Goal: Transaction & Acquisition: Purchase product/service

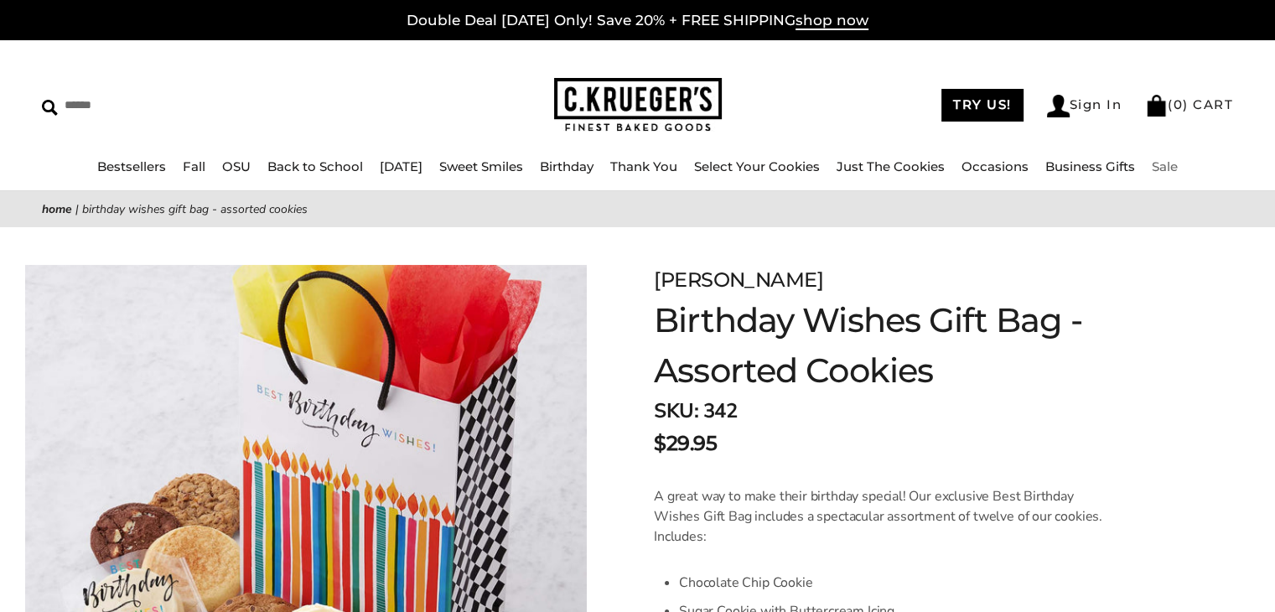
click at [1178, 168] on link "Sale" at bounding box center [1165, 166] width 26 height 16
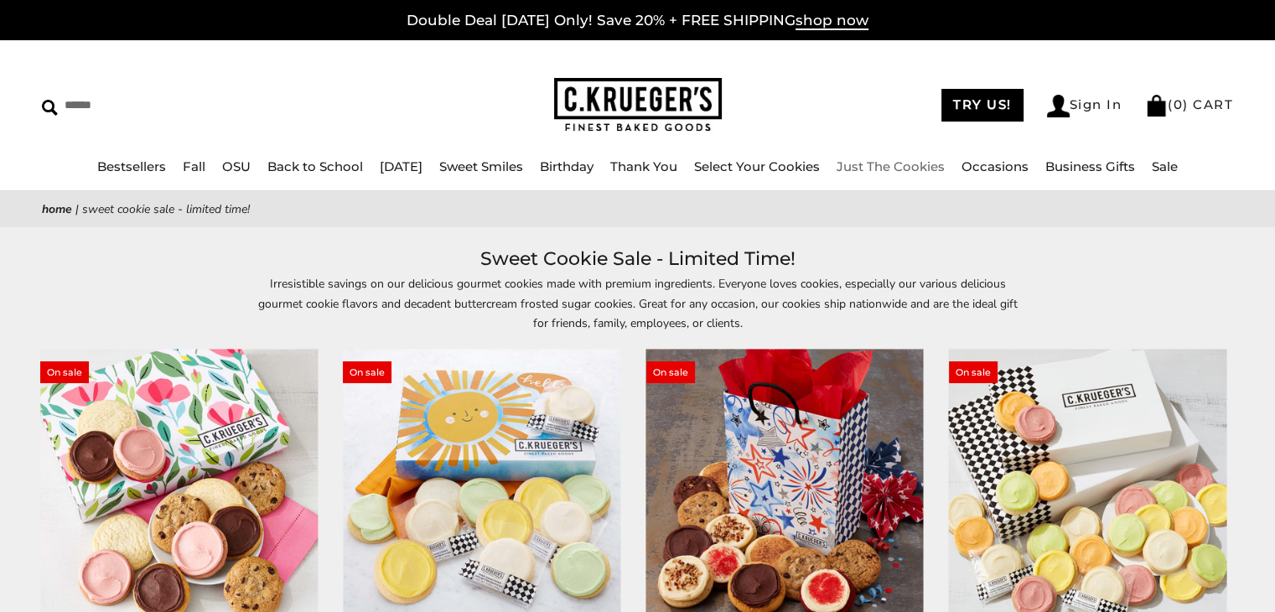
click at [882, 171] on link "Just The Cookies" at bounding box center [891, 166] width 108 height 16
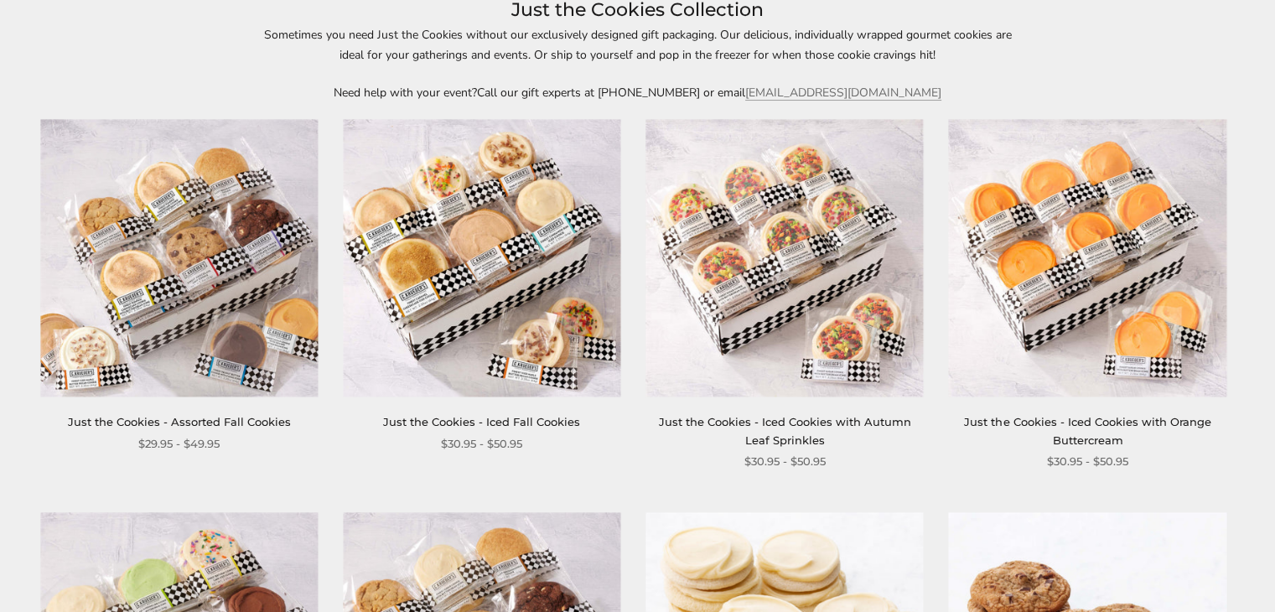
scroll to position [335, 0]
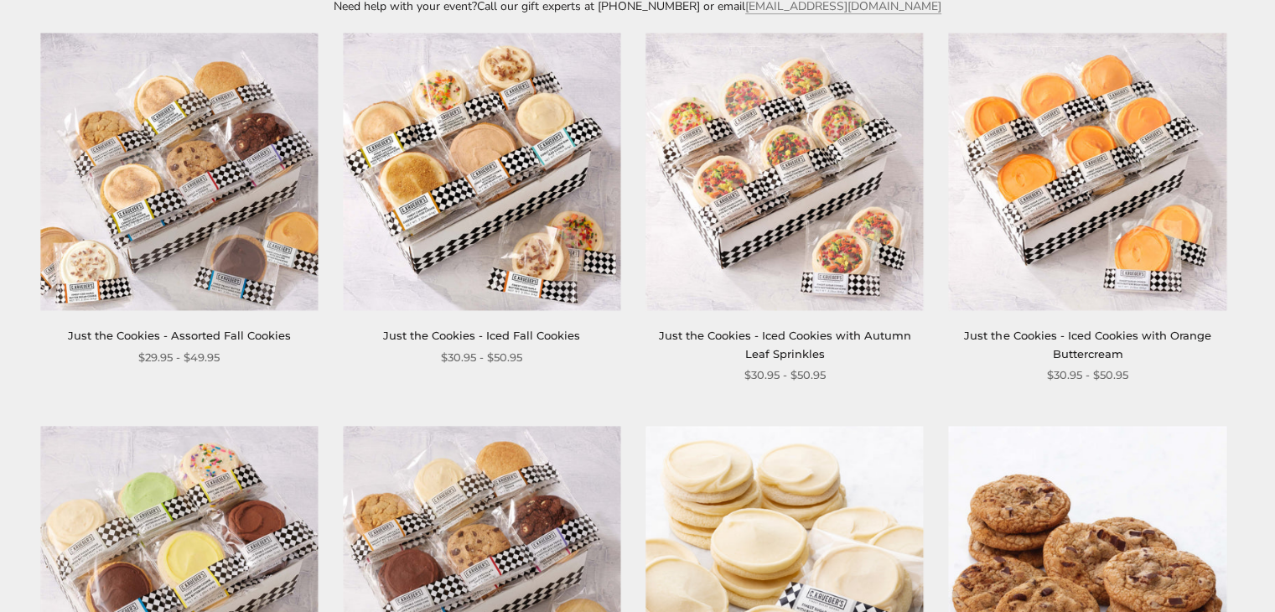
click at [181, 160] on img at bounding box center [178, 171] width 277 height 277
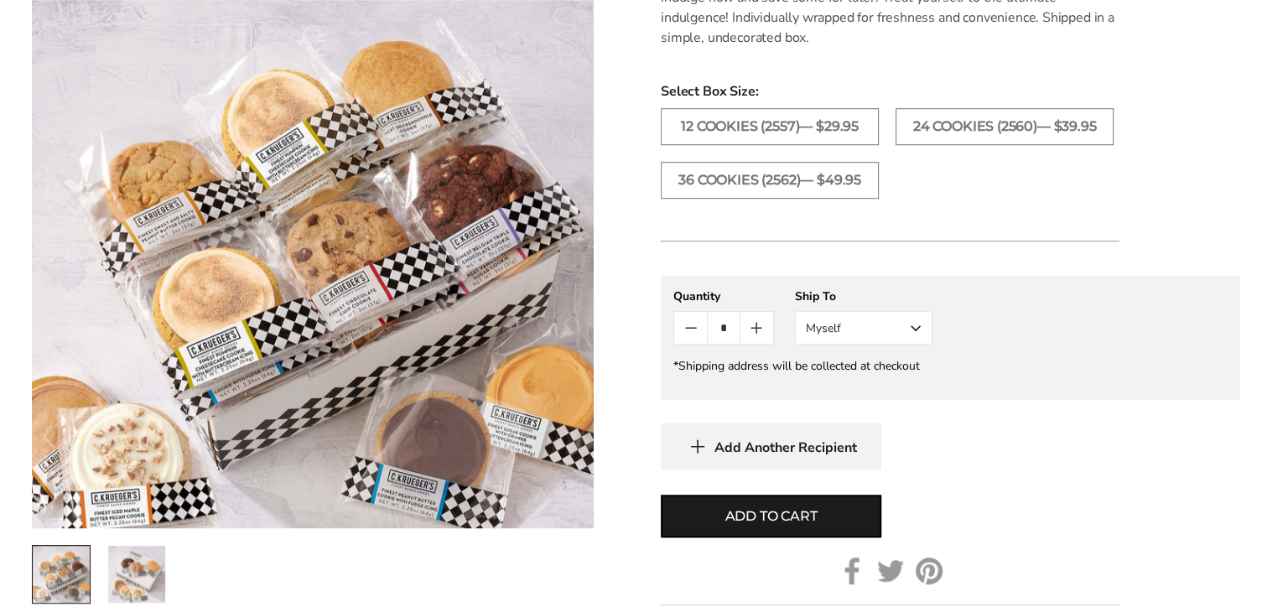
scroll to position [1006, 0]
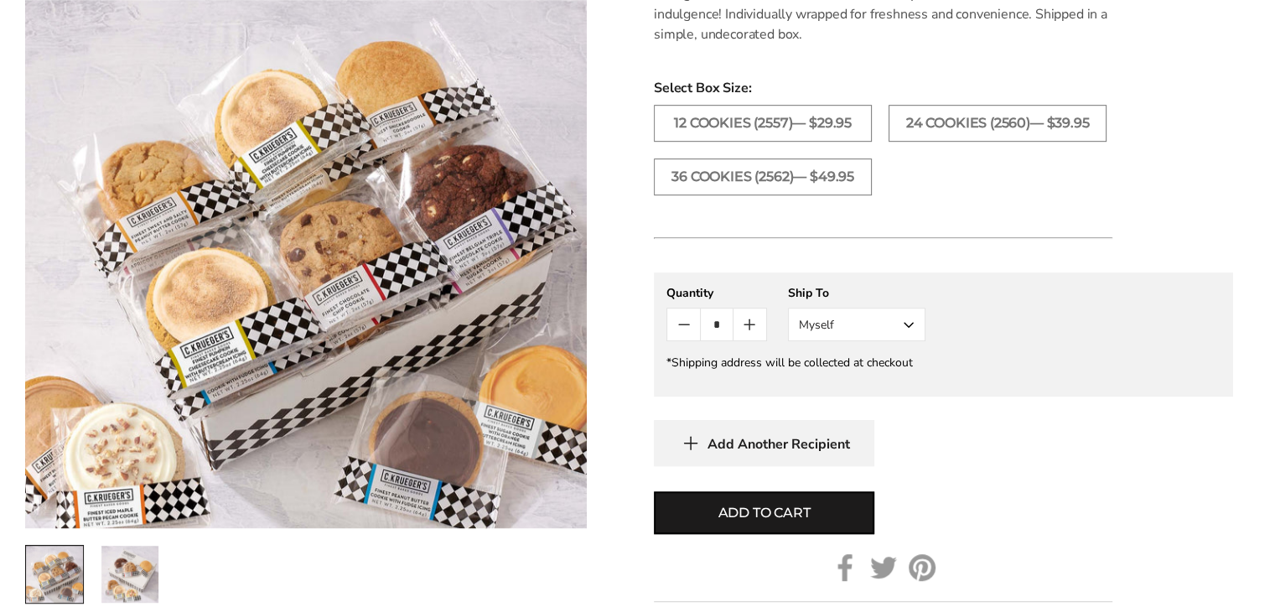
click at [875, 324] on button "Myself" at bounding box center [856, 325] width 137 height 34
click at [858, 390] on button "Other Recipient" at bounding box center [857, 386] width 136 height 30
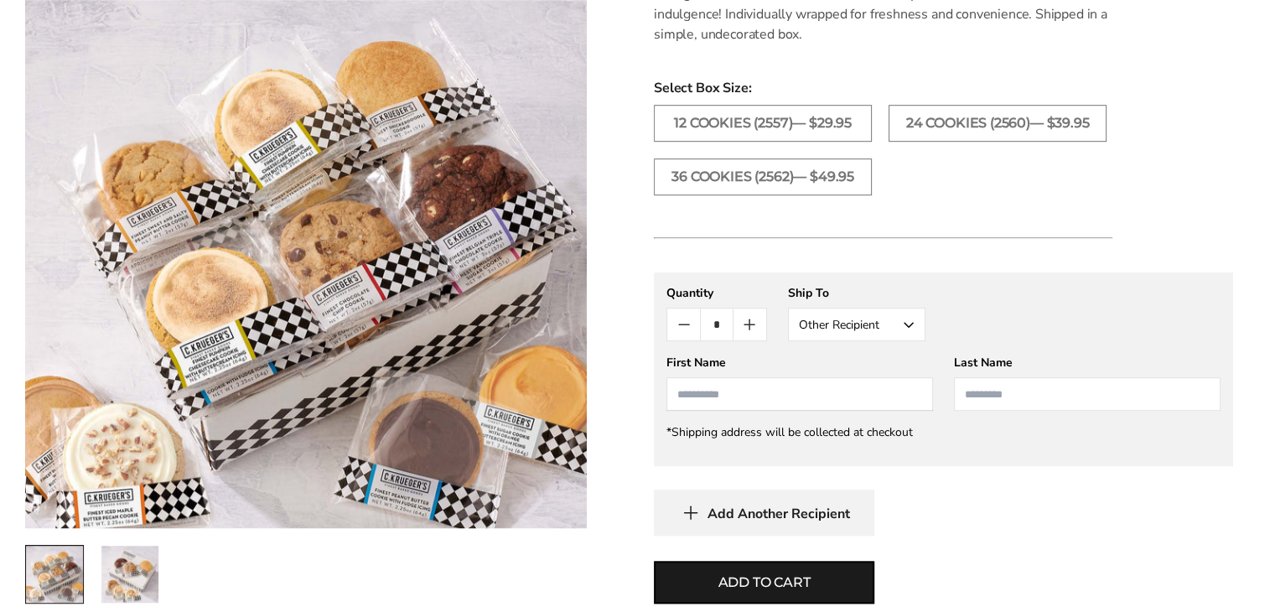
click at [858, 390] on input "First Name" at bounding box center [799, 394] width 267 height 34
type input "*********"
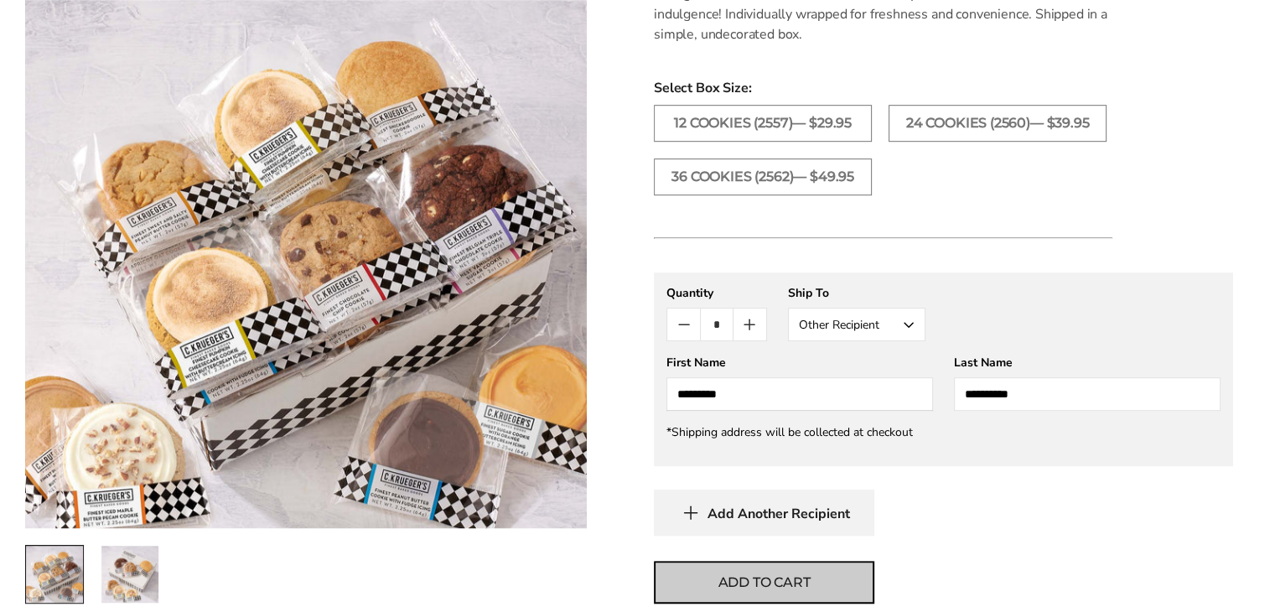
type input "**********"
click at [793, 568] on button "Add to cart" at bounding box center [764, 582] width 220 height 43
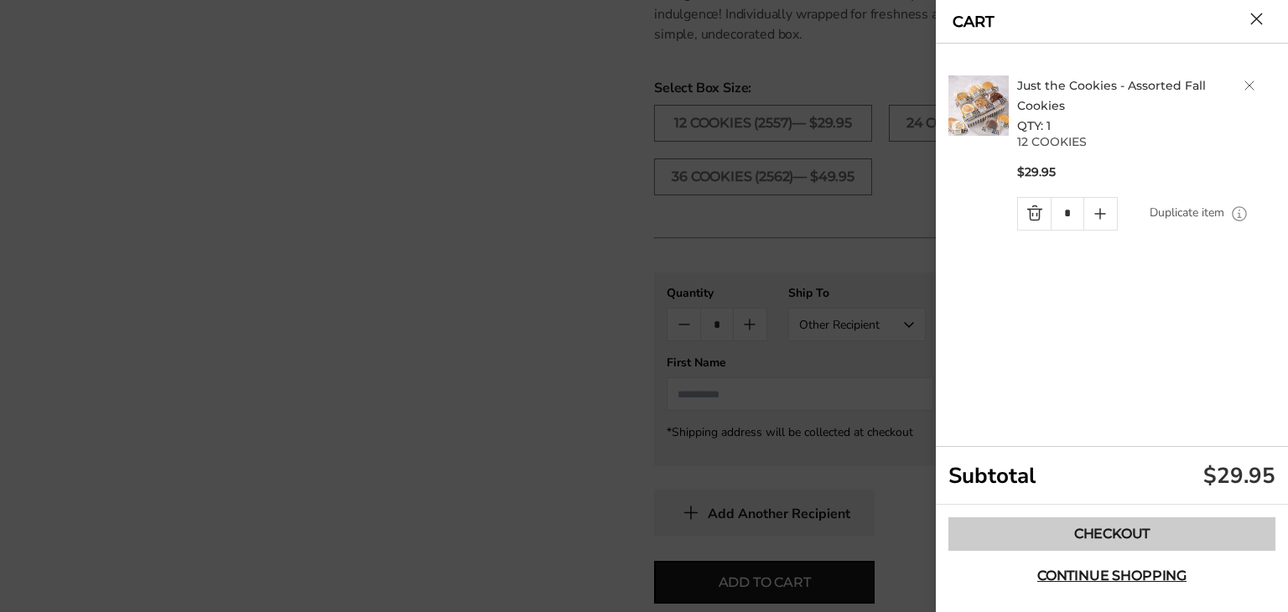
click at [1160, 537] on link "Checkout" at bounding box center [1111, 534] width 327 height 34
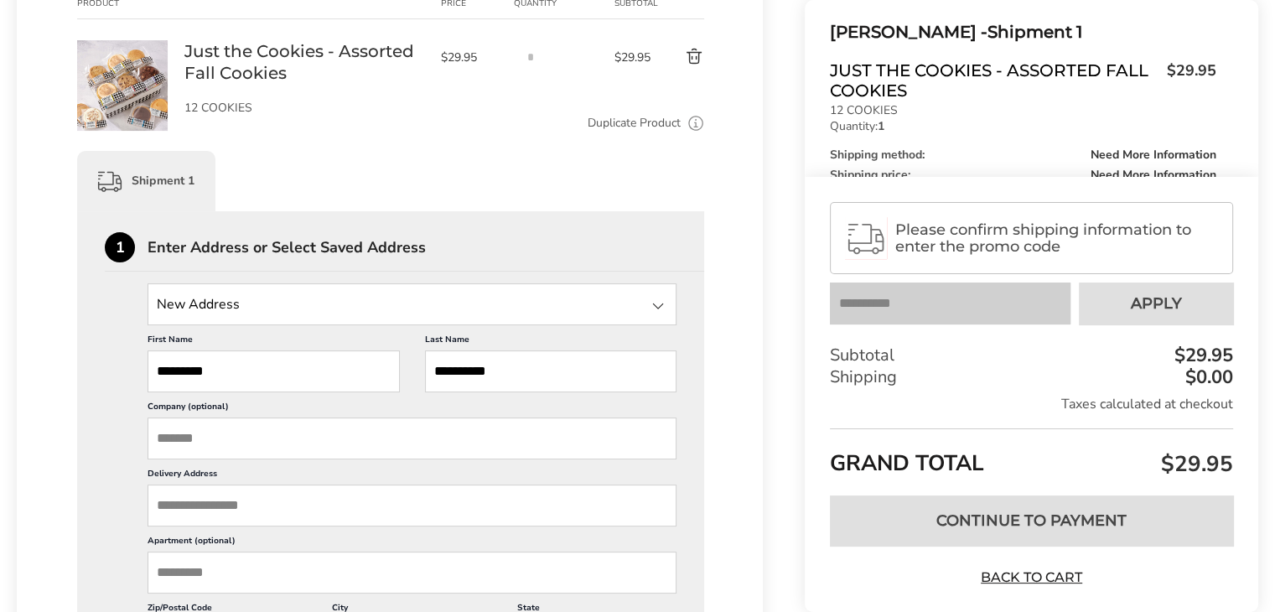
scroll to position [419, 0]
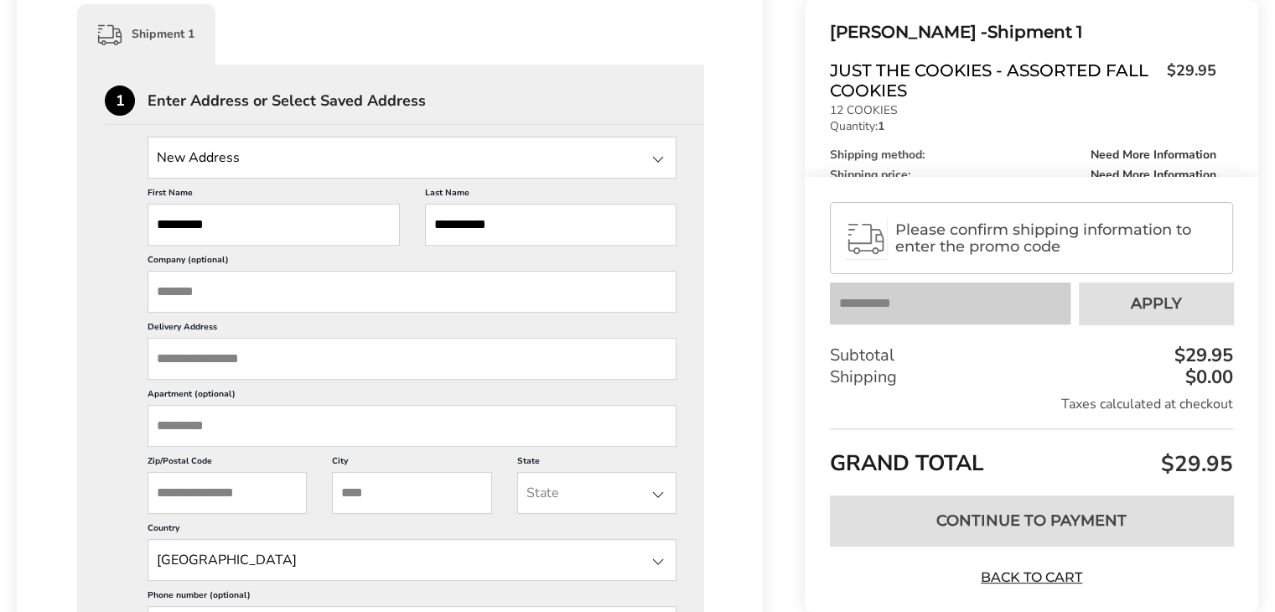
click at [282, 366] on input "Delivery Address" at bounding box center [412, 359] width 529 height 42
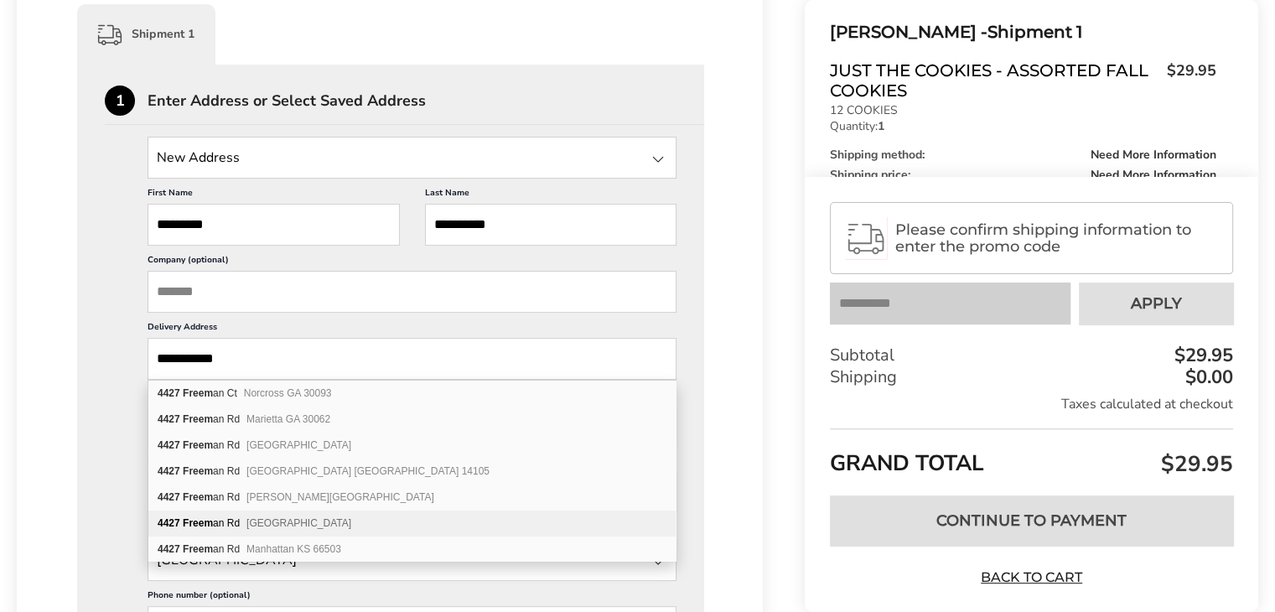
type input "**********"
click at [259, 517] on span "[GEOGRAPHIC_DATA]" at bounding box center [298, 523] width 105 height 12
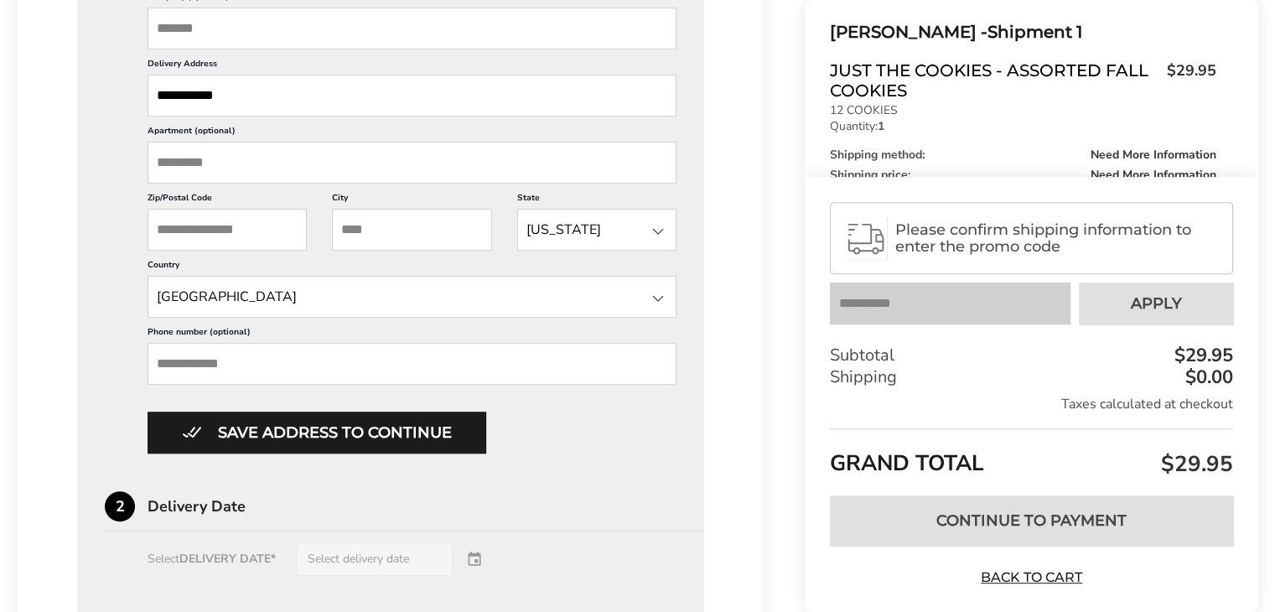
scroll to position [754, 0]
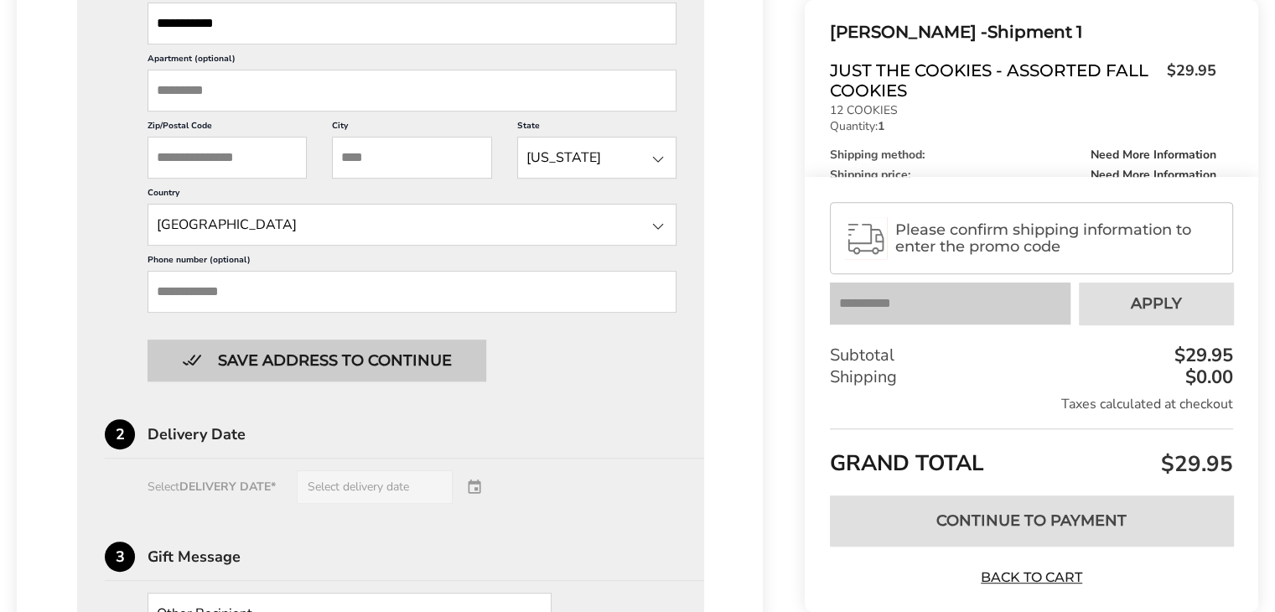
click at [376, 367] on button "Save address to continue" at bounding box center [317, 361] width 339 height 42
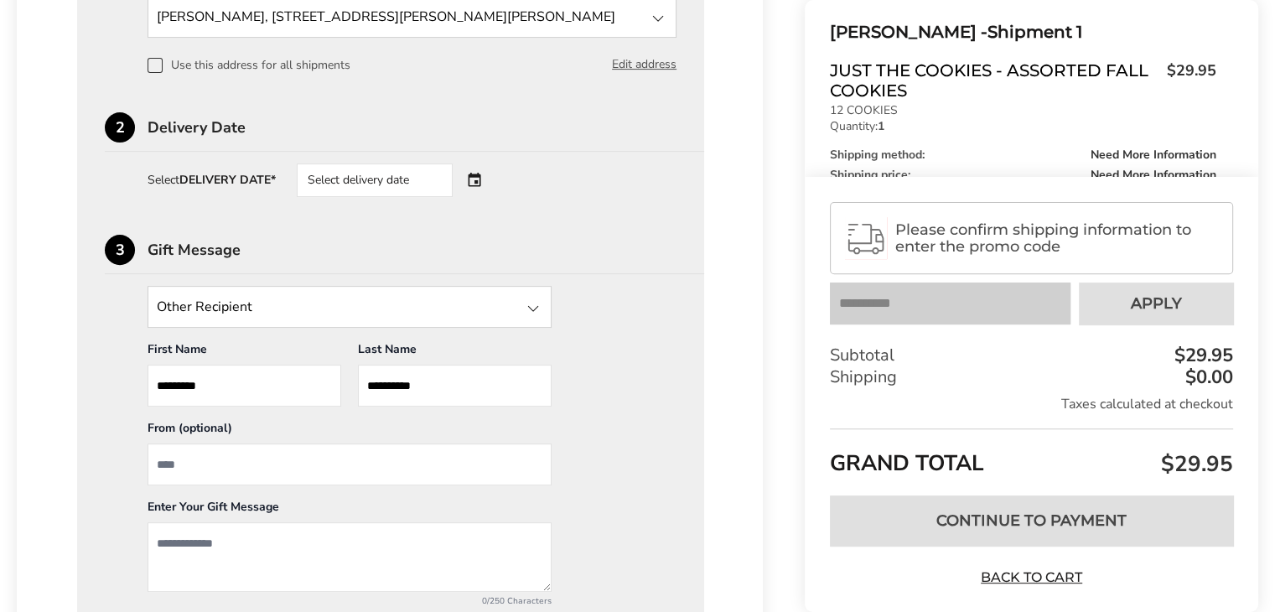
scroll to position [474, 0]
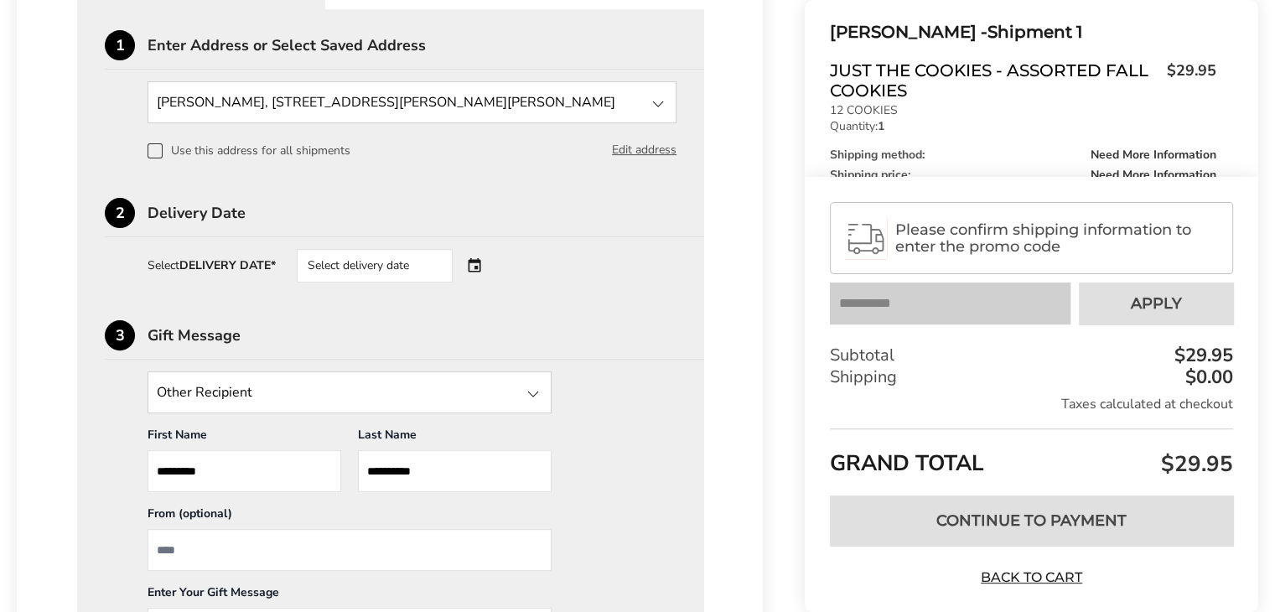
click at [476, 263] on div "Select delivery date" at bounding box center [398, 266] width 203 height 34
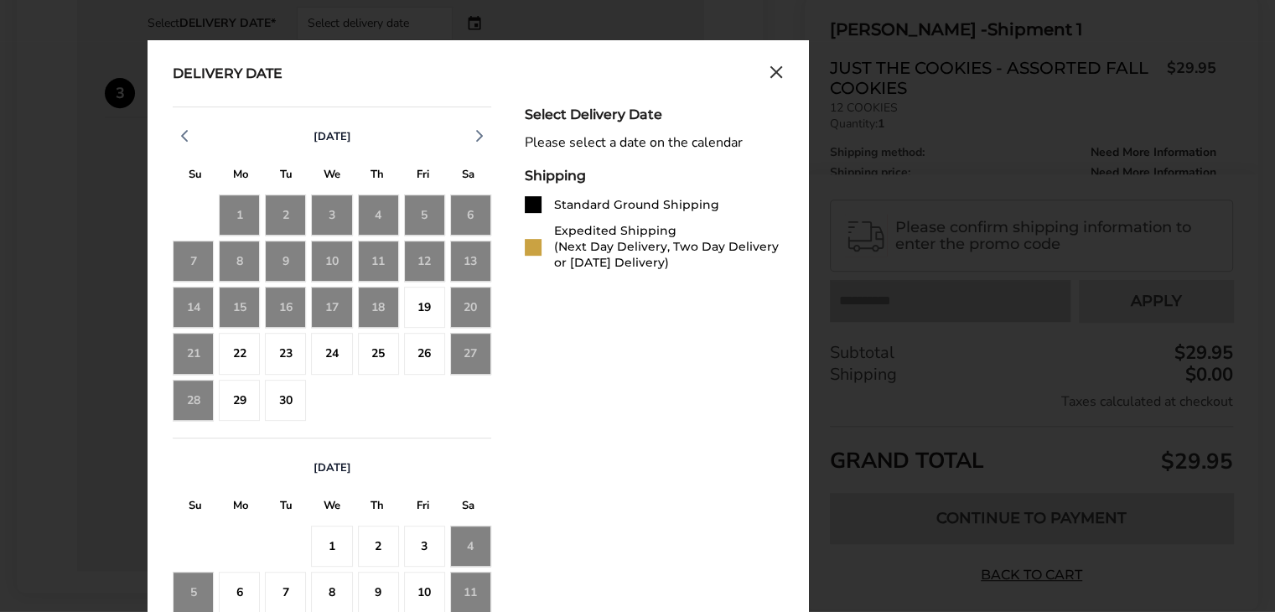
scroll to position [726, 0]
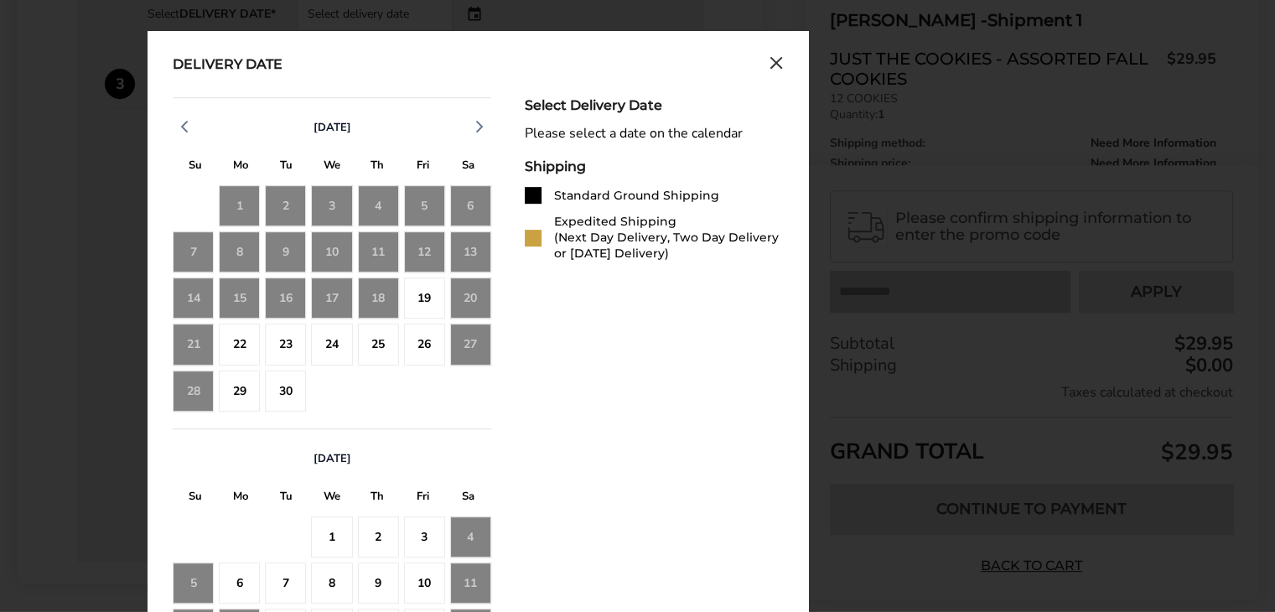
click at [383, 296] on div "18" at bounding box center [378, 297] width 41 height 41
click at [776, 61] on icon "Close calendar" at bounding box center [776, 63] width 10 height 10
